Goal: Information Seeking & Learning: Learn about a topic

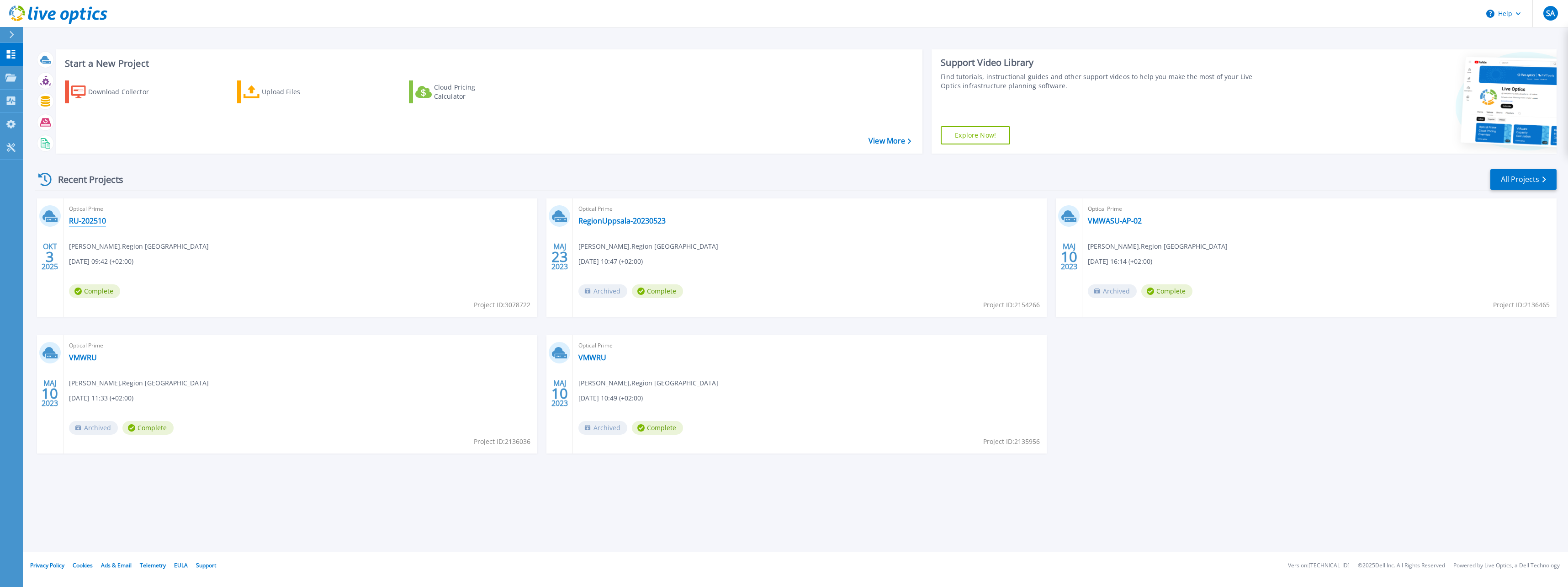
click at [96, 221] on link "RU-202510" at bounding box center [87, 220] width 37 height 9
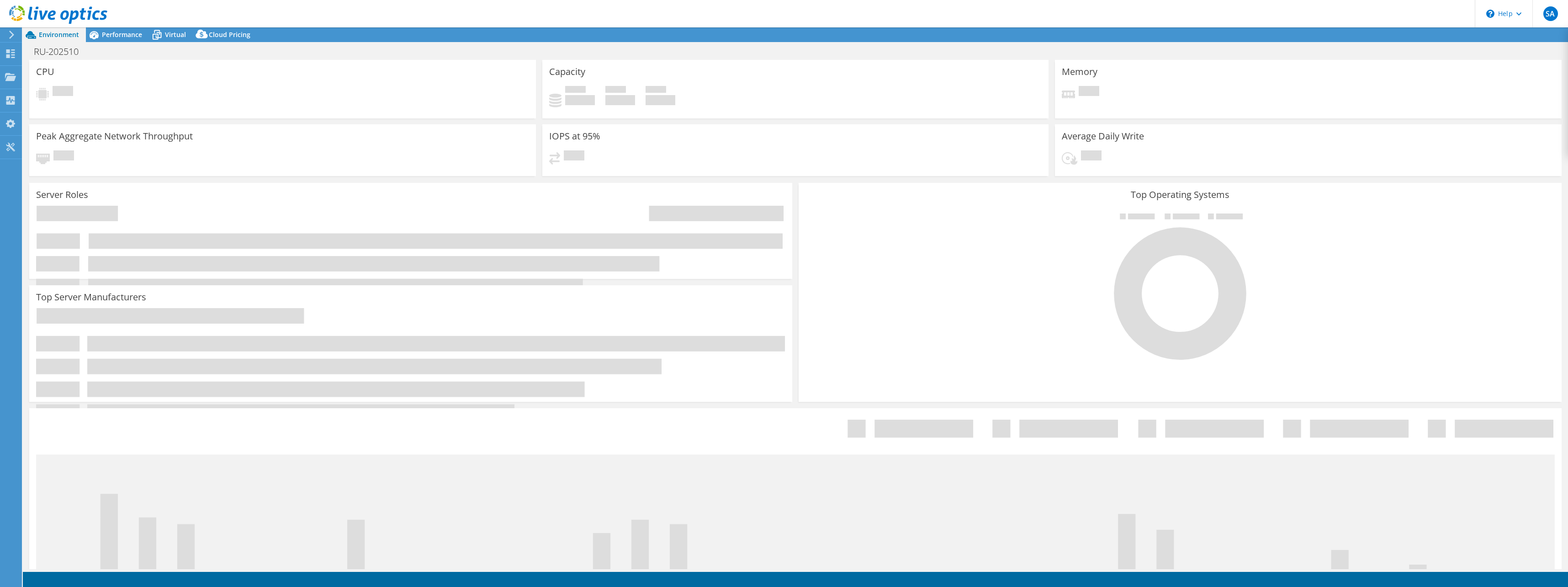
select select "USD"
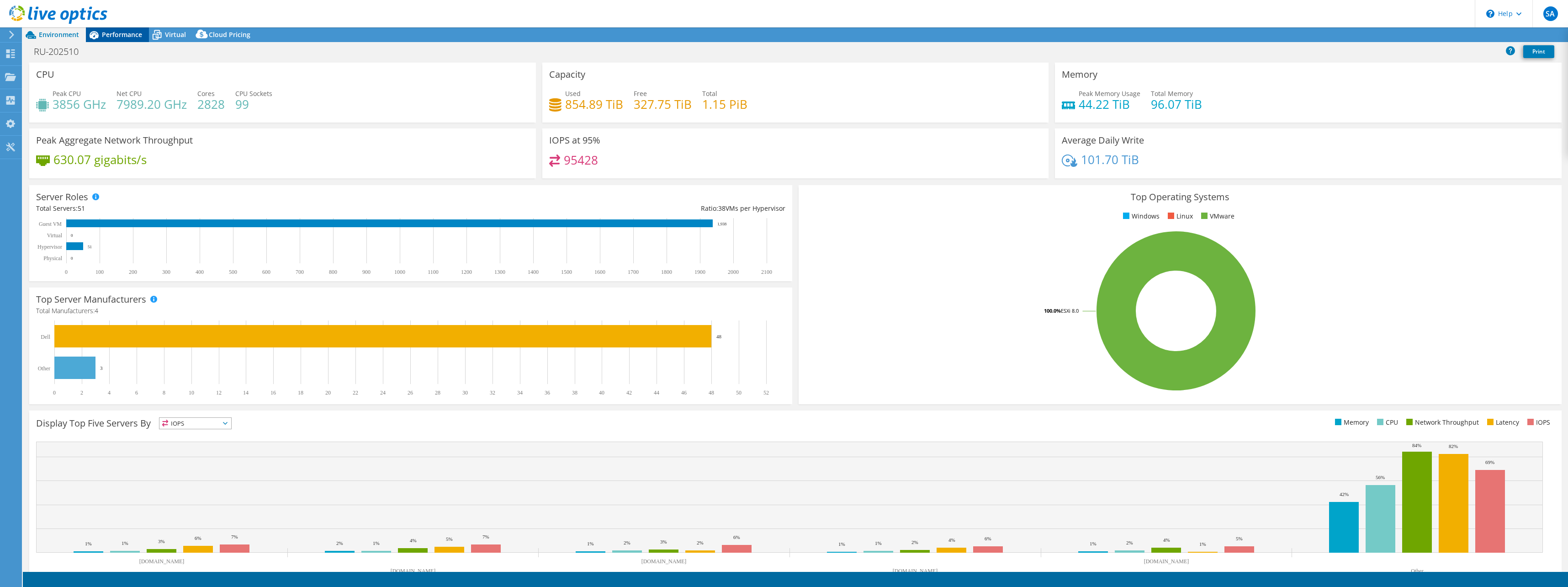
click at [119, 35] on span "Performance" at bounding box center [122, 35] width 40 height 9
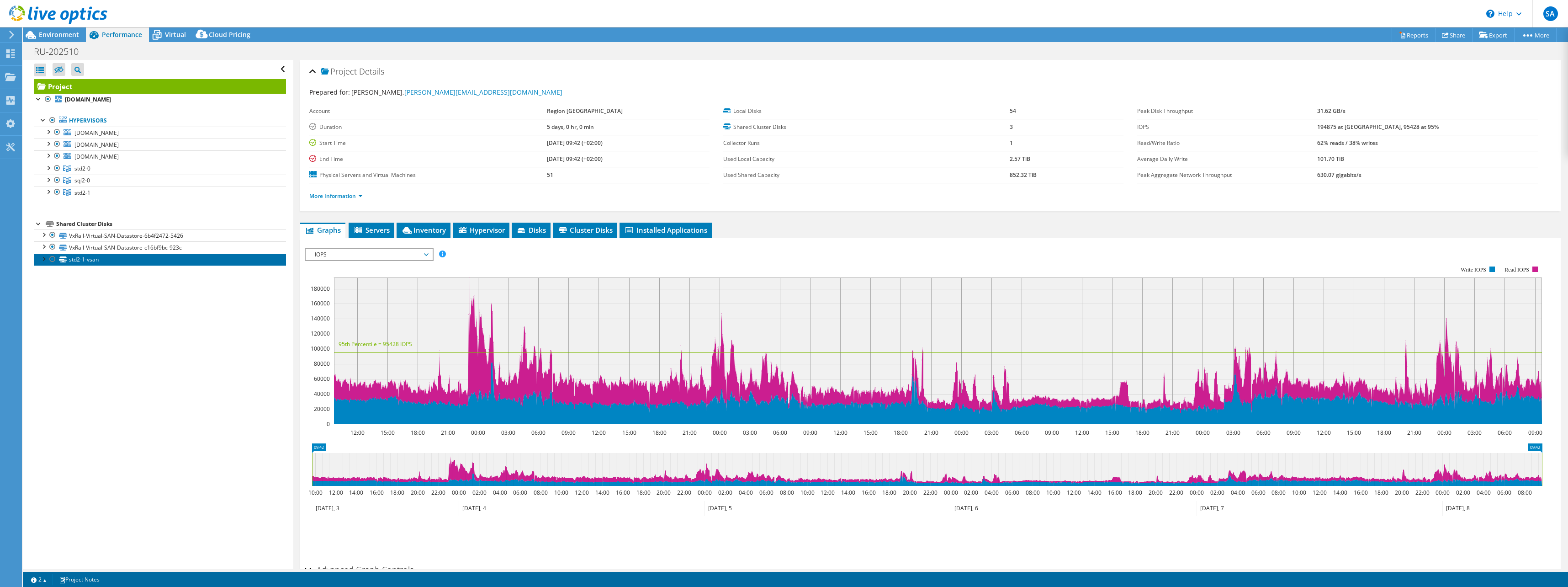
click at [84, 258] on link "std2-1-vsan" at bounding box center [160, 260] width 252 height 12
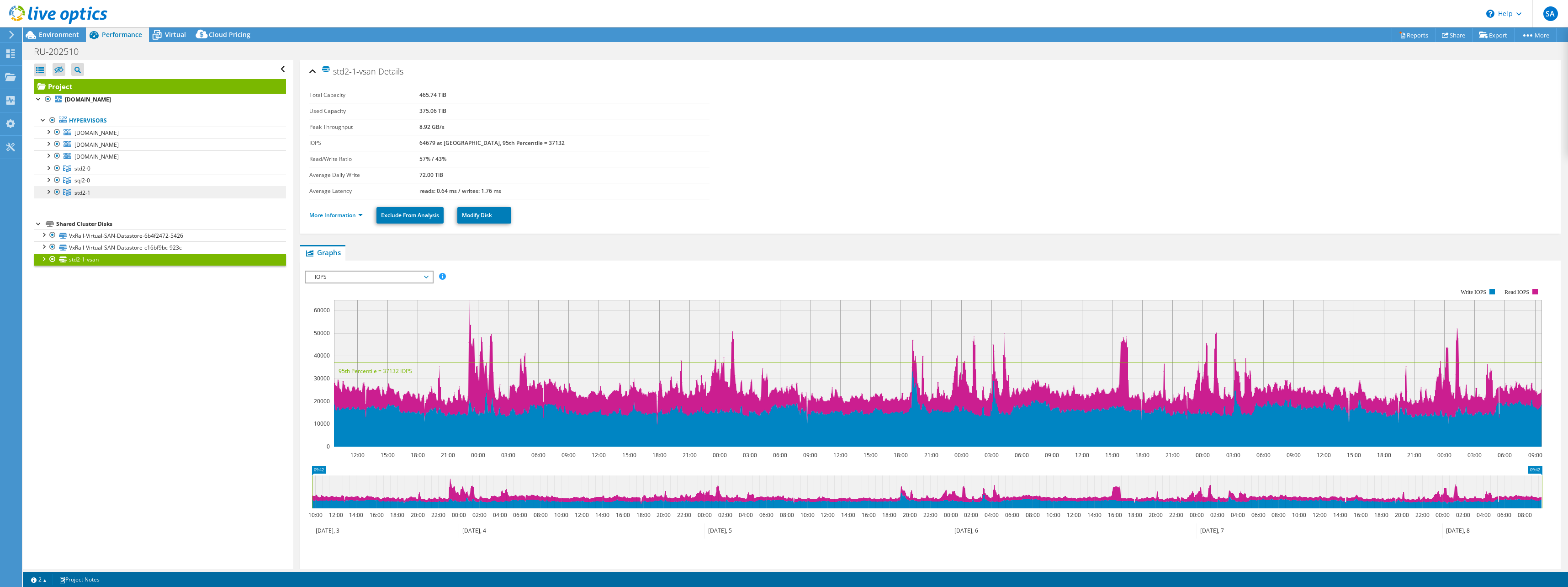
click at [87, 194] on span "std2-1" at bounding box center [82, 192] width 16 height 8
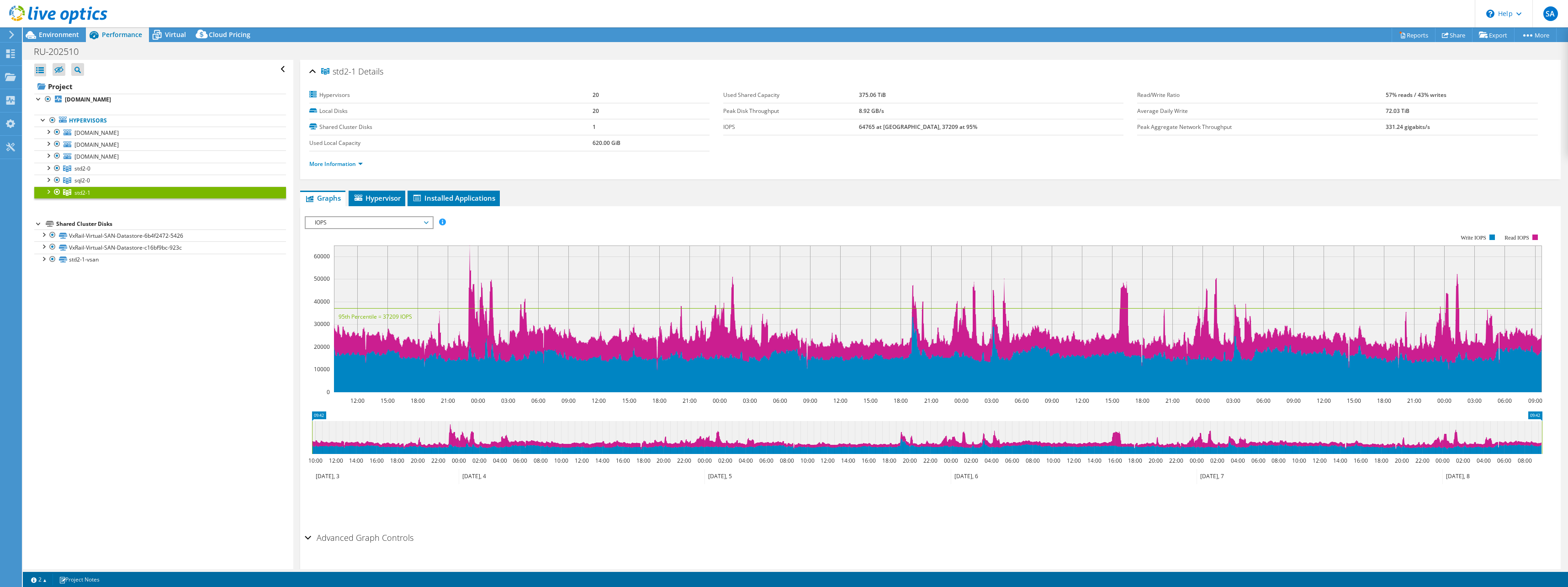
click at [341, 223] on span "IOPS" at bounding box center [369, 223] width 117 height 11
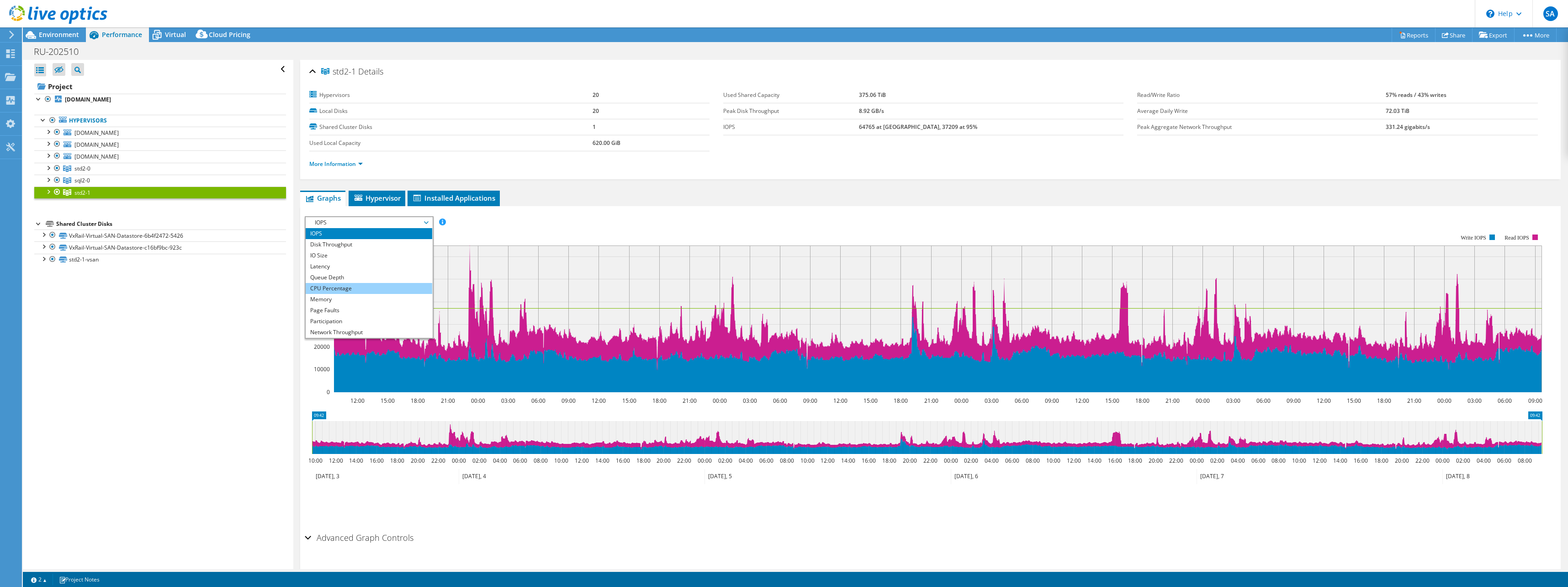
click at [331, 289] on li "CPU Percentage" at bounding box center [369, 289] width 127 height 11
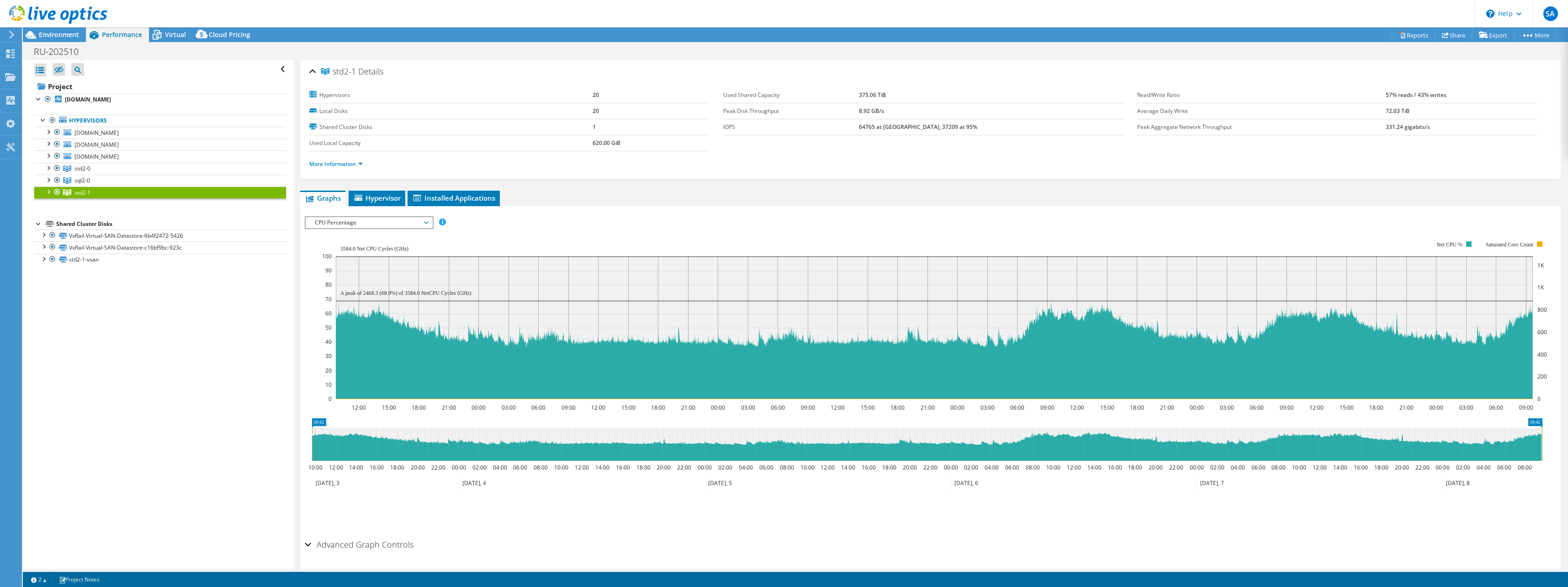
click at [564, 185] on div "std2-1 Details Hypervisors 20 Local Disks 20 Shared Cluster Disks 1 Used Local …" at bounding box center [930, 329] width 1274 height 538
click at [732, 202] on ul "Graphs Servers Inventory Hypervisor Disks Cluster Disks Installed Applications" at bounding box center [930, 199] width 1261 height 16
click at [637, 194] on ul "Graphs Servers Inventory Hypervisor Disks Cluster Disks Installed Applications" at bounding box center [930, 199] width 1261 height 16
click at [89, 167] on span "std2-0" at bounding box center [82, 168] width 16 height 8
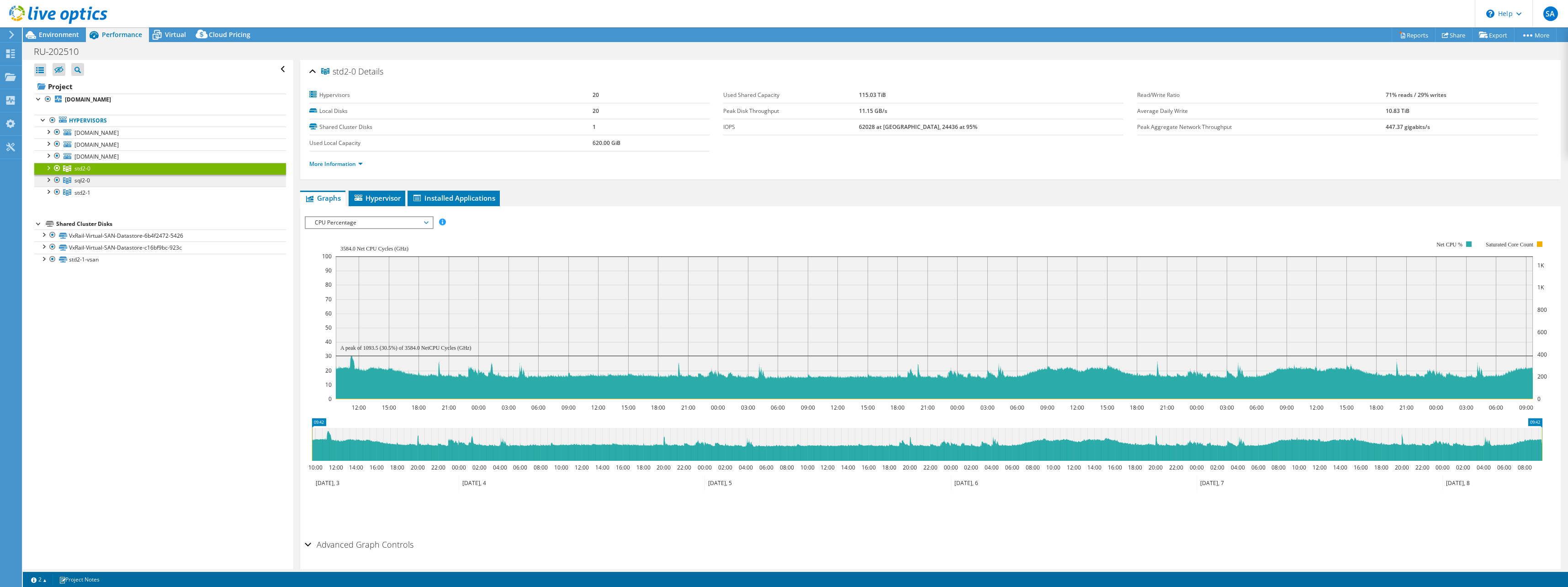
click at [106, 178] on link "sql2-0" at bounding box center [160, 181] width 252 height 12
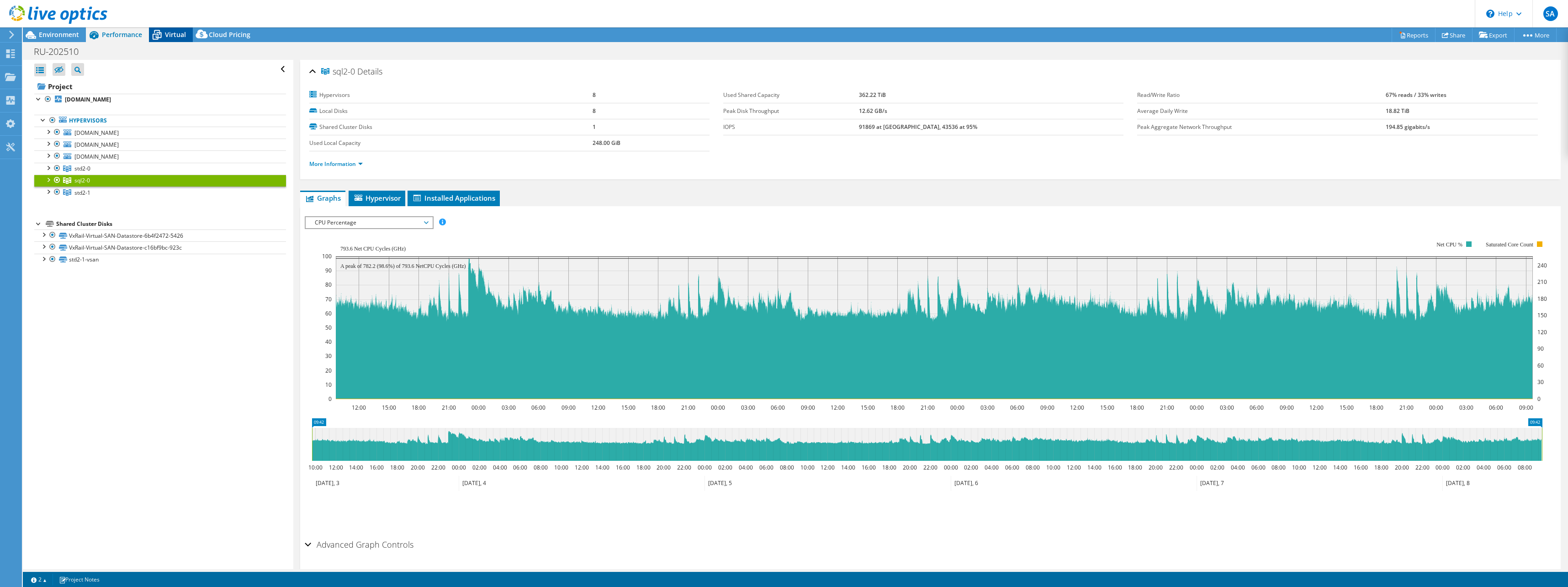
click at [163, 32] on icon at bounding box center [157, 35] width 16 height 16
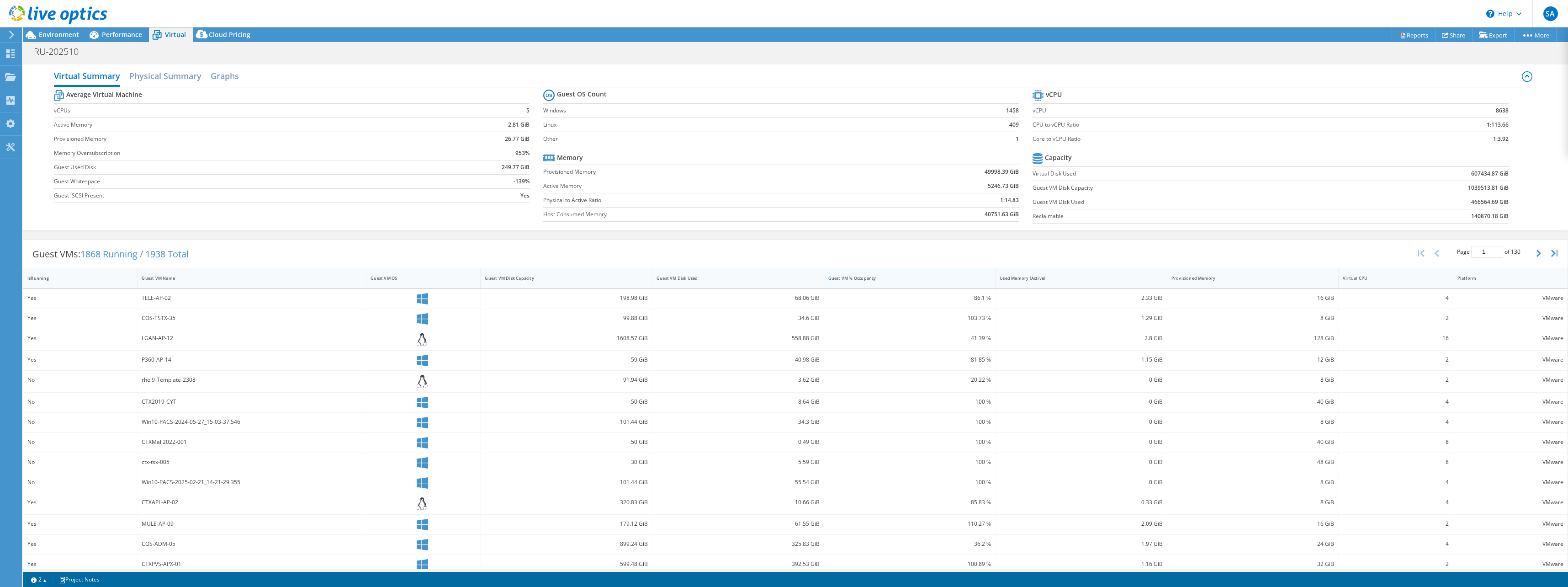
click at [855, 278] on div "Guest VM % Occupancy" at bounding box center [905, 278] width 152 height 6
click at [855, 277] on div "Guest VM % Occupancy" at bounding box center [905, 278] width 152 height 6
click at [851, 277] on div "Guest VM % Occupancy" at bounding box center [905, 278] width 152 height 6
click at [42, 582] on link "2" at bounding box center [39, 579] width 29 height 12
